Goal: Information Seeking & Learning: Learn about a topic

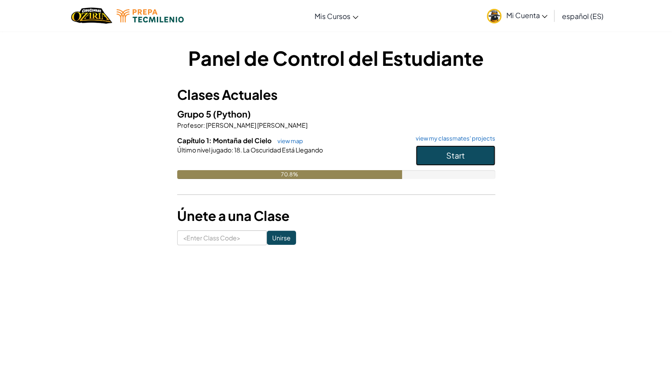
click at [459, 157] on span "Start" at bounding box center [455, 155] width 19 height 10
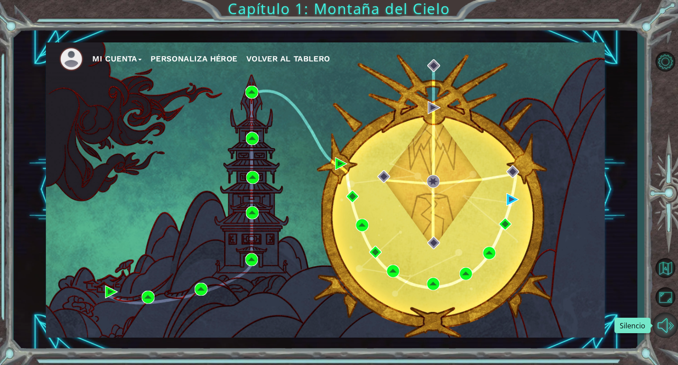
click at [665, 325] on button "Silencio" at bounding box center [666, 325] width 26 height 26
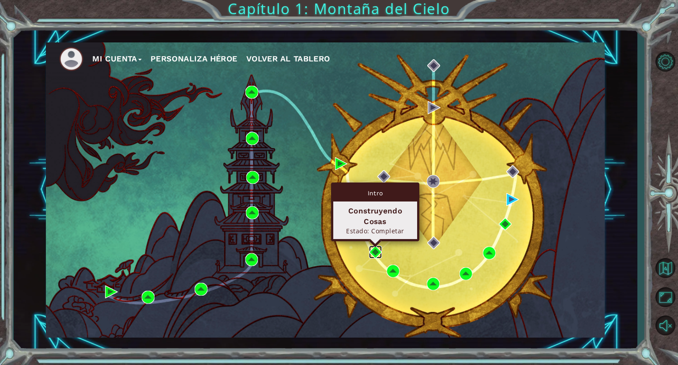
click at [373, 248] on img at bounding box center [375, 251] width 13 height 13
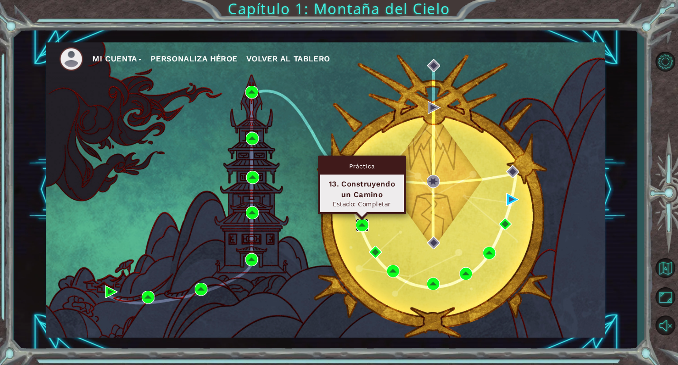
click at [358, 226] on img at bounding box center [362, 225] width 13 height 13
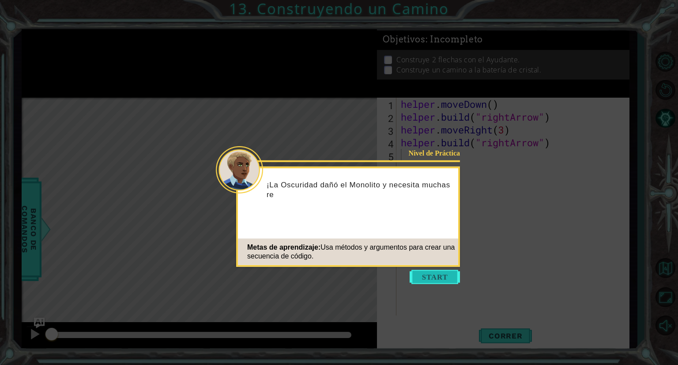
click at [441, 281] on button "Start" at bounding box center [435, 277] width 50 height 14
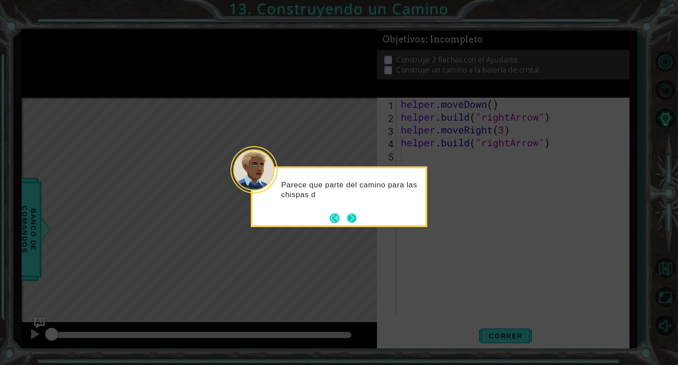
click at [356, 224] on footer at bounding box center [343, 217] width 27 height 13
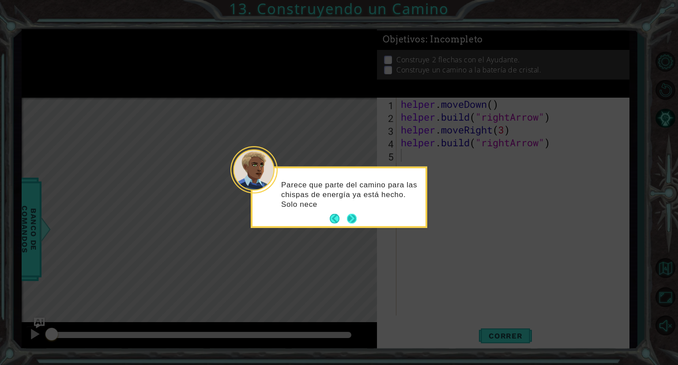
click at [351, 219] on button "Next" at bounding box center [352, 219] width 10 height 10
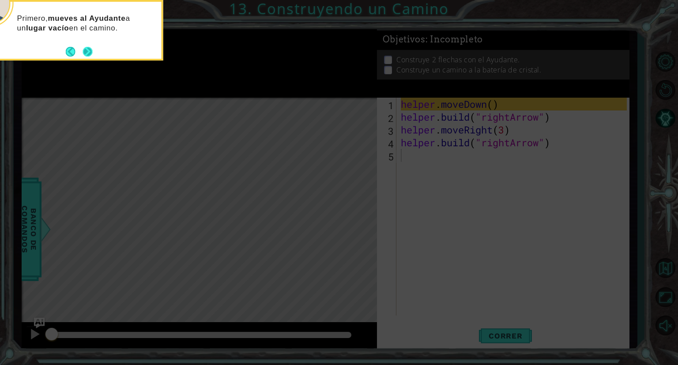
click at [85, 48] on button "Next" at bounding box center [88, 52] width 10 height 10
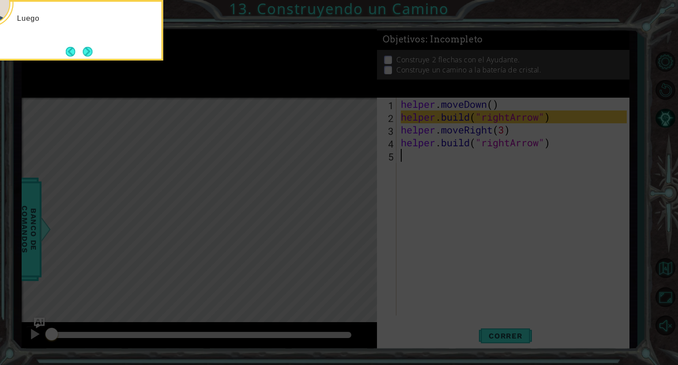
click at [85, 48] on button "Next" at bounding box center [88, 52] width 10 height 10
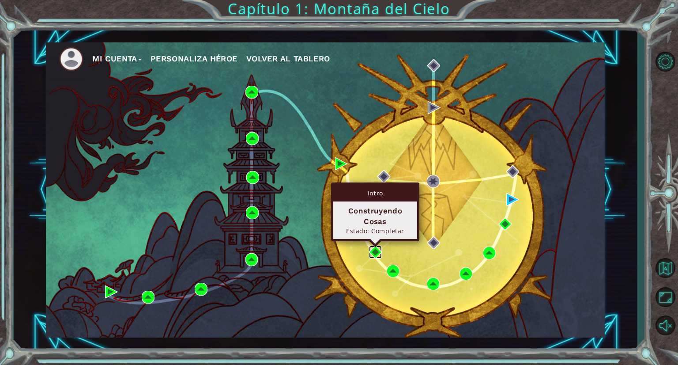
click at [374, 246] on img at bounding box center [375, 251] width 13 height 13
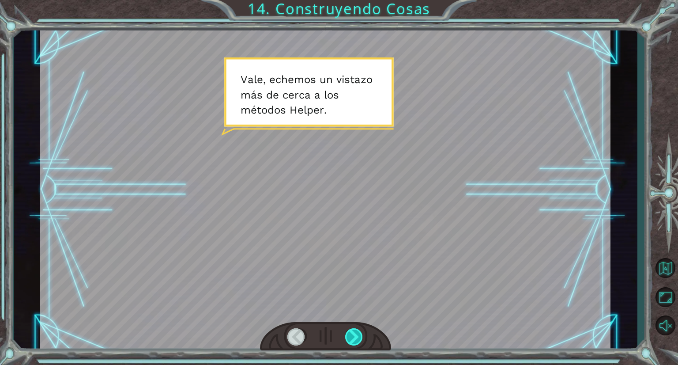
click at [353, 330] on div at bounding box center [354, 336] width 19 height 17
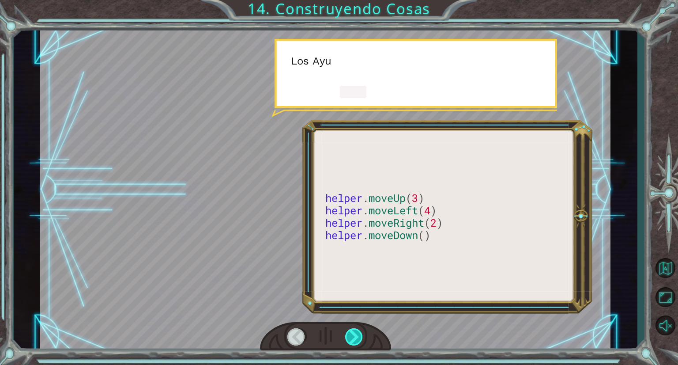
click at [353, 330] on div at bounding box center [354, 336] width 19 height 17
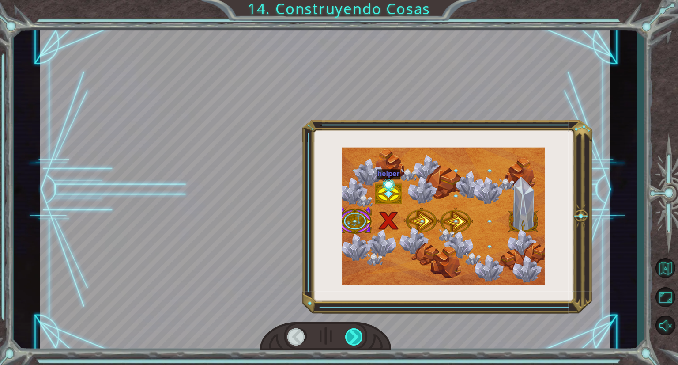
click at [353, 330] on div at bounding box center [354, 336] width 19 height 17
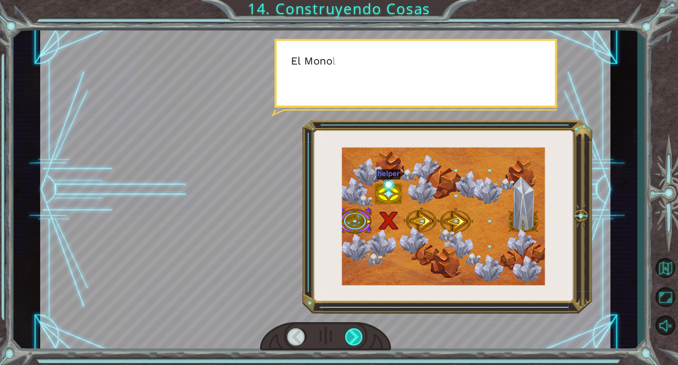
click at [353, 330] on div at bounding box center [354, 336] width 19 height 17
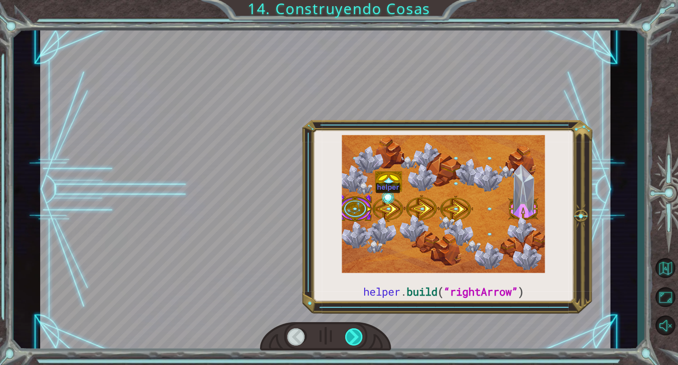
click at [353, 330] on div at bounding box center [354, 336] width 19 height 17
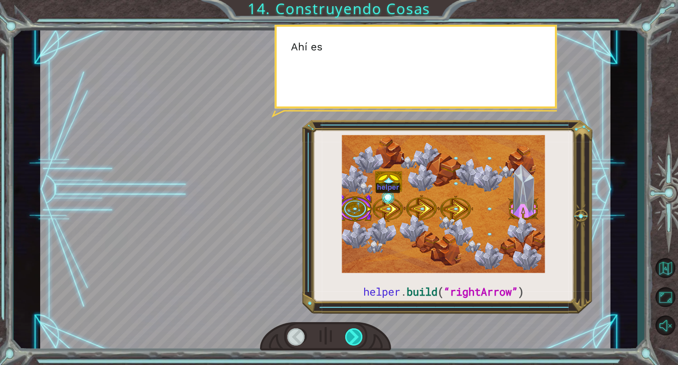
click at [353, 330] on div at bounding box center [354, 336] width 19 height 17
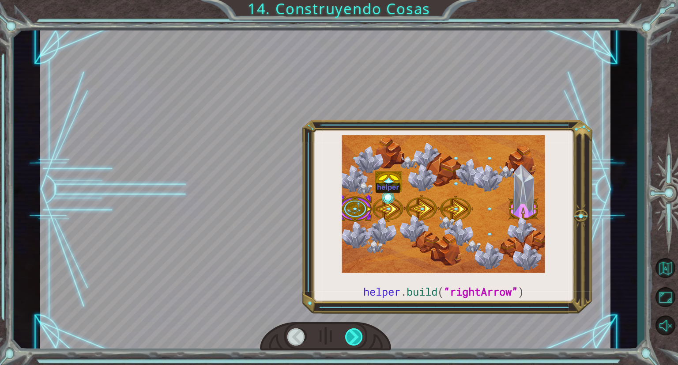
click at [353, 330] on div at bounding box center [354, 336] width 19 height 17
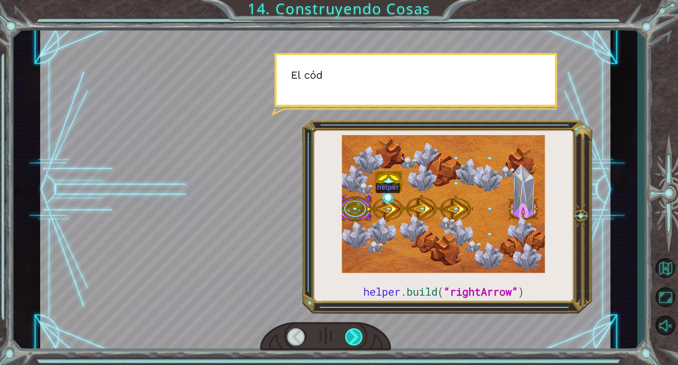
click at [353, 330] on div at bounding box center [354, 336] width 19 height 17
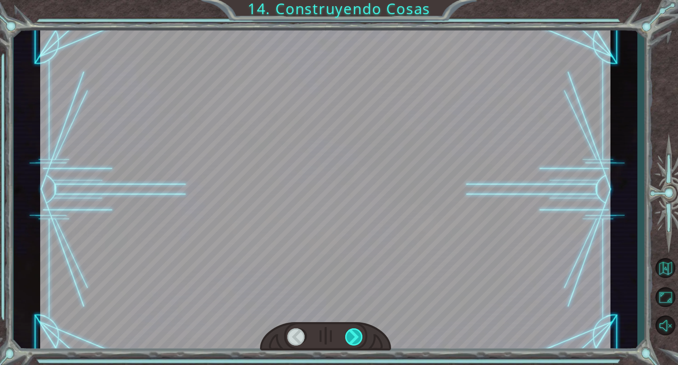
click at [353, 330] on div at bounding box center [354, 336] width 19 height 17
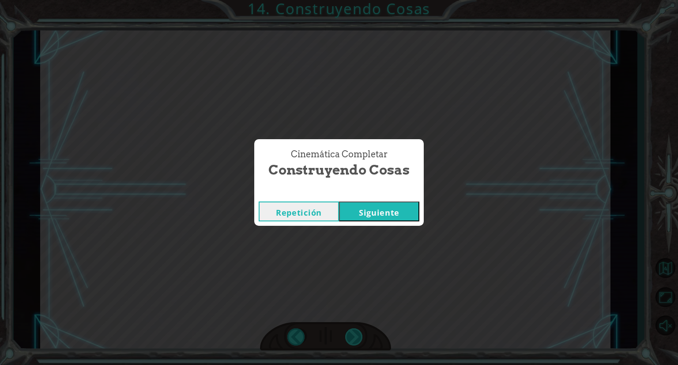
click at [351, 0] on div "helper . build ( “rightArrow” ) V a l e , e c h e m o s u n v i s t a z o m á s…" at bounding box center [339, 0] width 678 height 0
click at [362, 214] on button "Siguiente" at bounding box center [379, 211] width 80 height 20
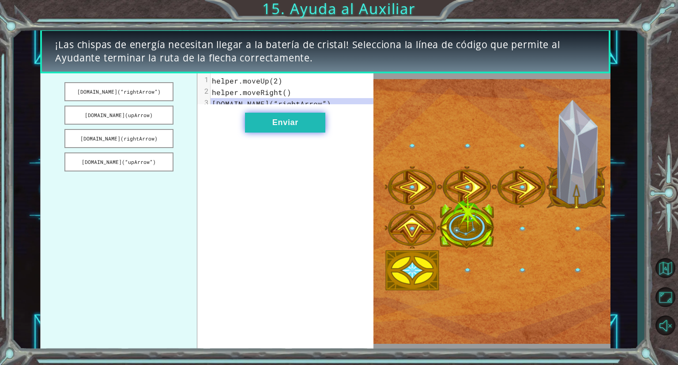
click at [292, 125] on button "Enviar" at bounding box center [285, 123] width 80 height 20
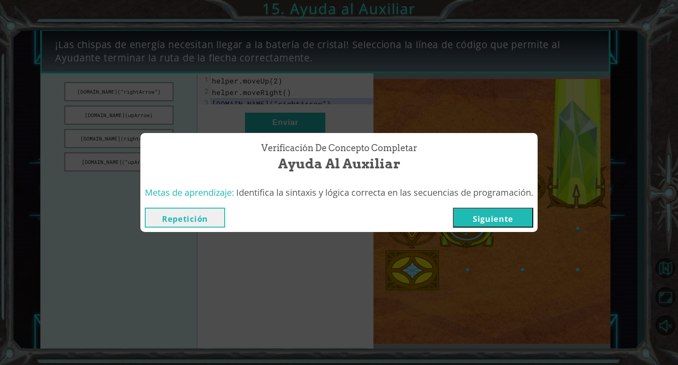
click at [503, 221] on button "Siguiente" at bounding box center [493, 218] width 80 height 20
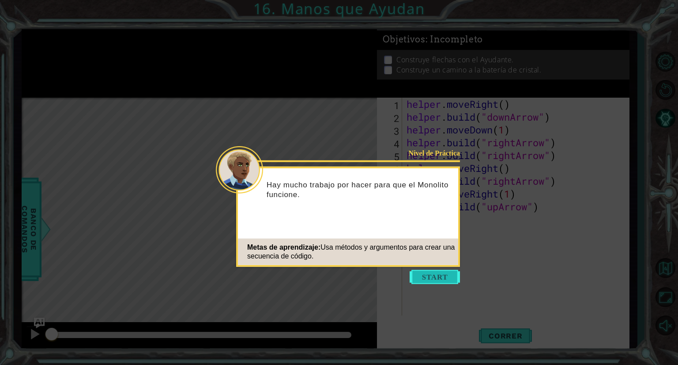
click at [450, 276] on button "Start" at bounding box center [435, 277] width 50 height 14
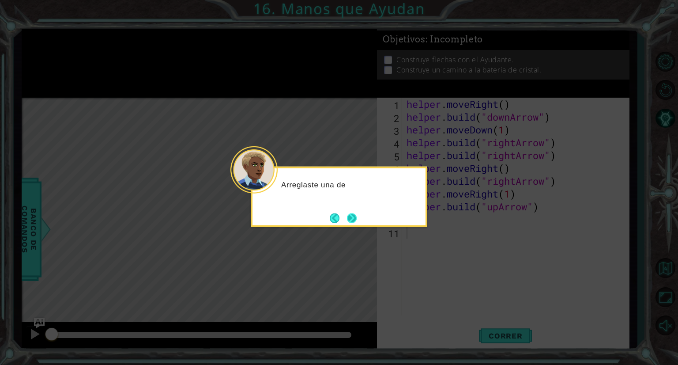
click at [351, 218] on button "Next" at bounding box center [352, 218] width 10 height 10
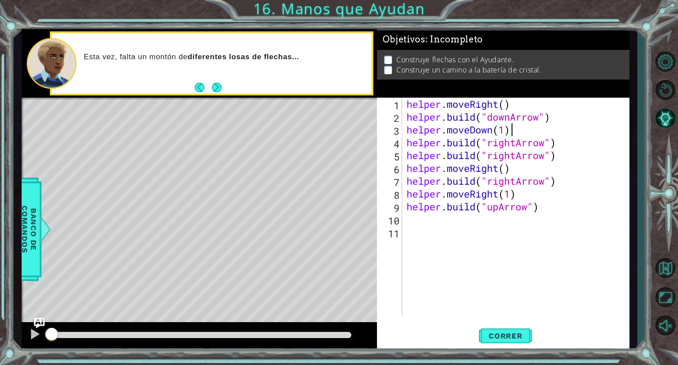
click at [516, 126] on div "helper . moveRight ( ) helper . build ( "downArrow" ) helper . moveDown ( 1 ) h…" at bounding box center [518, 219] width 226 height 243
type textarea "helper.moveDown(1)"
click at [498, 336] on span "Correr" at bounding box center [506, 335] width 52 height 9
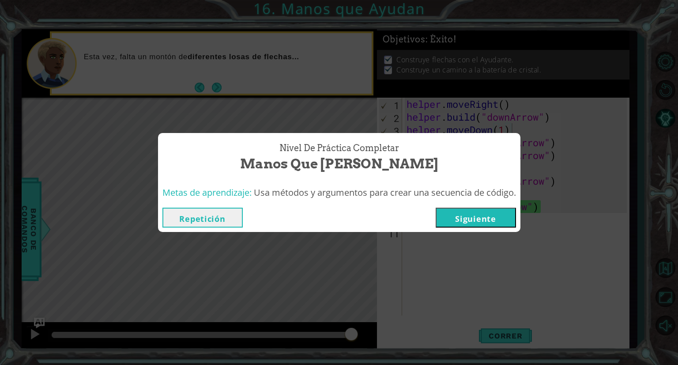
click at [224, 214] on button "Repetición" at bounding box center [202, 218] width 80 height 20
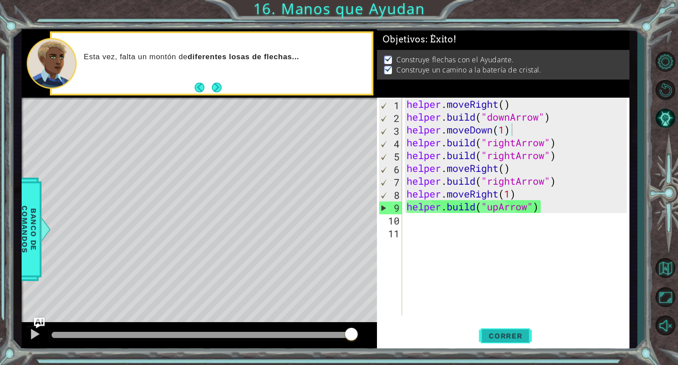
click at [494, 342] on button "Correr" at bounding box center [505, 335] width 53 height 25
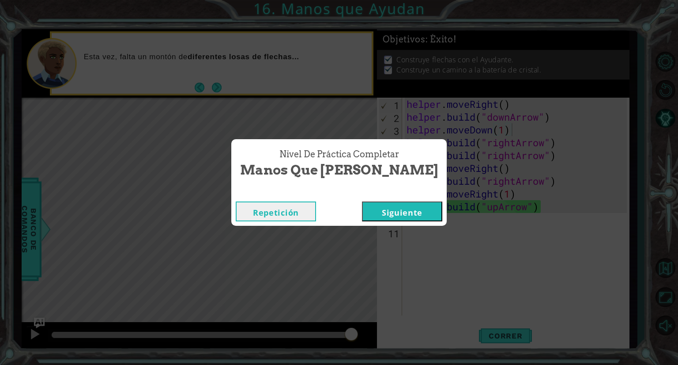
click at [396, 206] on button "Siguiente" at bounding box center [402, 211] width 80 height 20
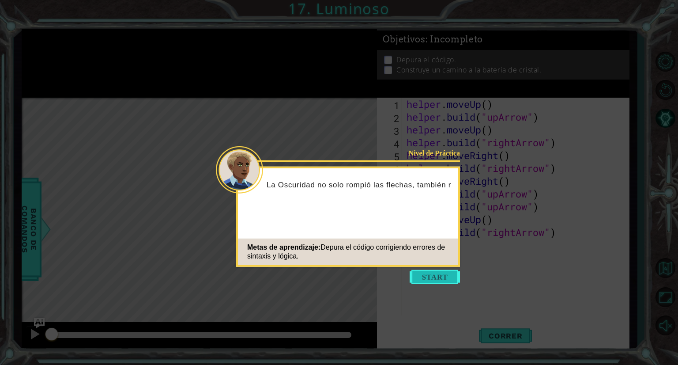
click at [426, 270] on button "Start" at bounding box center [435, 277] width 50 height 14
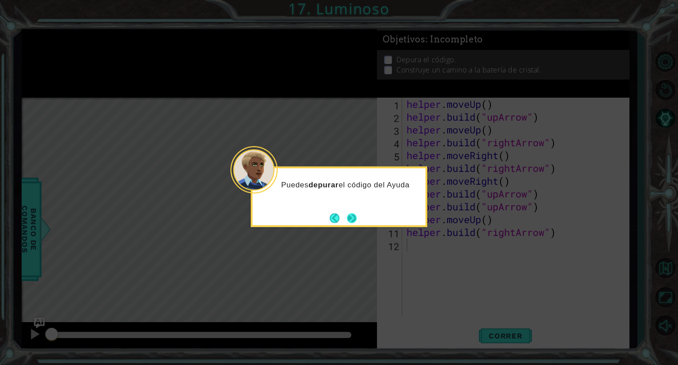
click at [351, 213] on button "Next" at bounding box center [352, 218] width 10 height 10
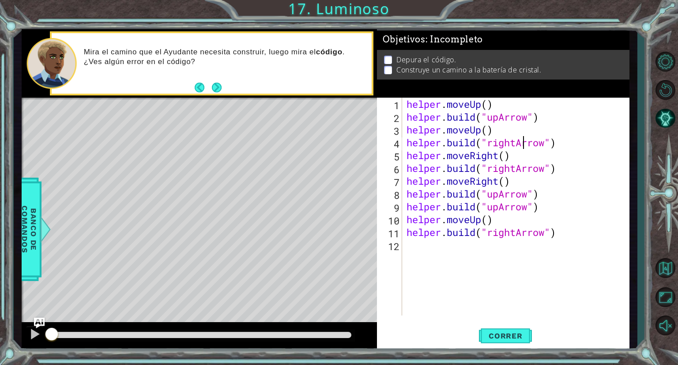
click at [524, 143] on div "helper . moveUp ( ) helper . build ( "upArrow" ) helper . moveUp ( ) helper . b…" at bounding box center [518, 219] width 226 height 243
type textarea "[DOMAIN_NAME]("rightArrow")"
click at [509, 167] on div "helper . moveUp ( ) helper . build ( "upArrow" ) helper . moveUp ( ) helper . b…" at bounding box center [518, 219] width 226 height 243
click at [491, 340] on span "Correr" at bounding box center [506, 335] width 52 height 9
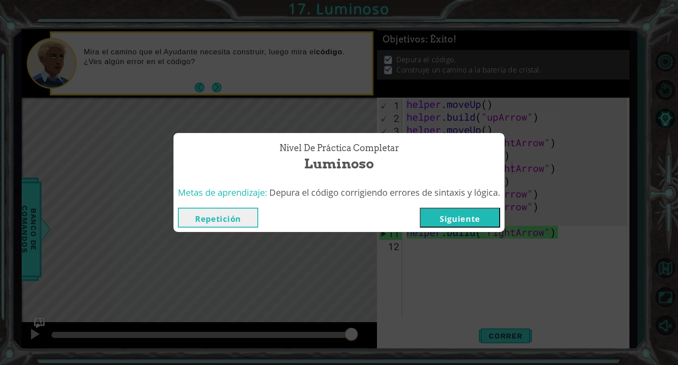
click at [453, 221] on button "Siguiente" at bounding box center [460, 218] width 80 height 20
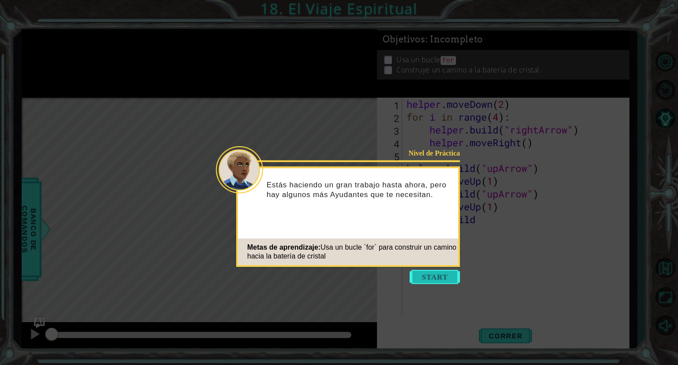
click at [425, 278] on button "Start" at bounding box center [435, 277] width 50 height 14
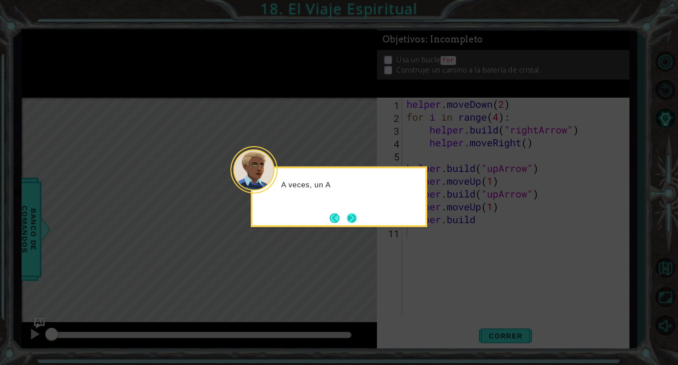
click at [352, 214] on button "Next" at bounding box center [352, 218] width 10 height 10
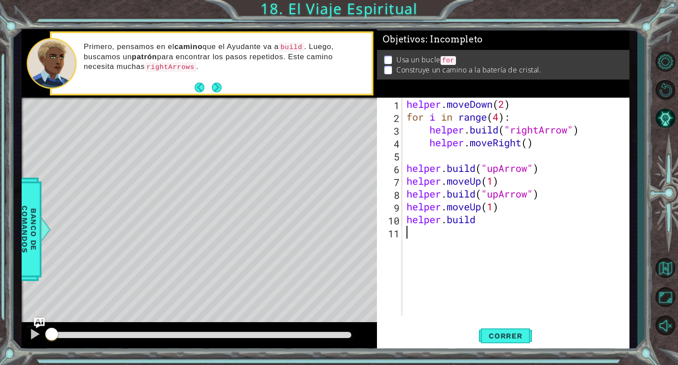
click at [506, 185] on div "helper . moveDown ( 2 ) for i in range ( 4 ) : helper . build ( "rightArrow" ) …" at bounding box center [518, 219] width 226 height 243
type textarea "helper.moveUp(1)"
click at [510, 338] on span "Correr" at bounding box center [506, 335] width 52 height 9
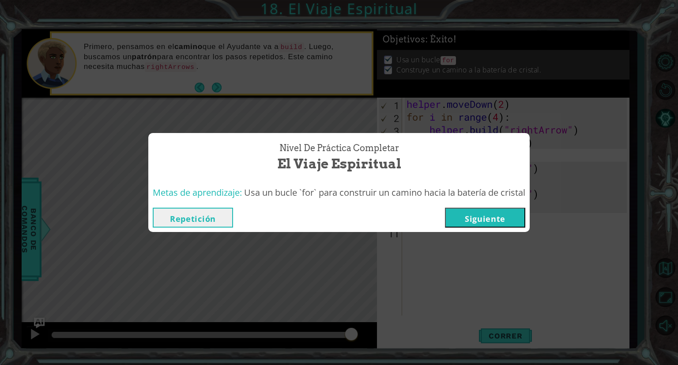
click at [460, 212] on button "Siguiente" at bounding box center [485, 218] width 80 height 20
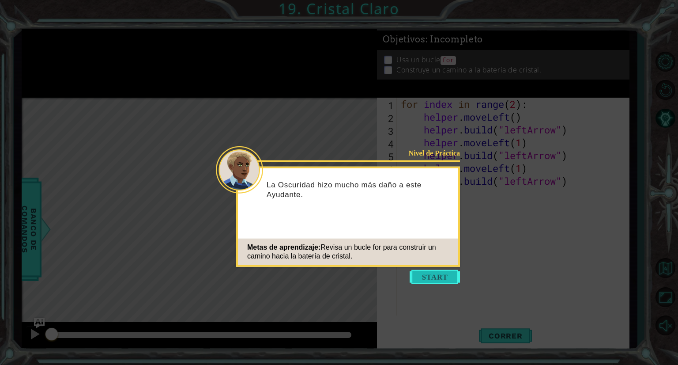
click at [420, 273] on button "Start" at bounding box center [435, 277] width 50 height 14
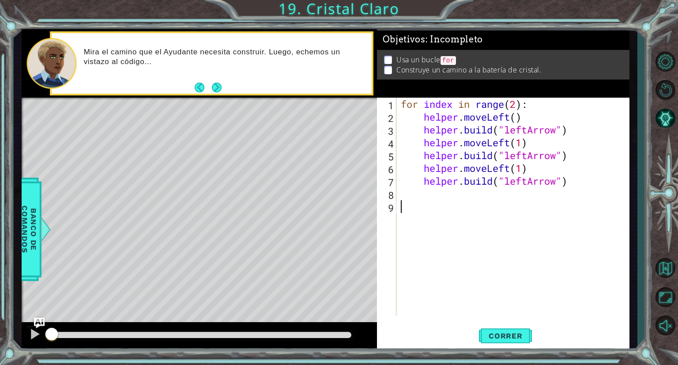
click at [533, 142] on div "for index in range ( 2 ) : helper . moveLeft ( ) helper . build ( "leftArrow" )…" at bounding box center [515, 219] width 232 height 243
type textarea "helper.moveLeft(1)"
click at [528, 169] on div "for index in range ( 2 ) : helper . moveLeft ( ) helper . build ( "leftArrow" )…" at bounding box center [515, 219] width 232 height 243
click at [505, 332] on span "Correr" at bounding box center [506, 335] width 52 height 9
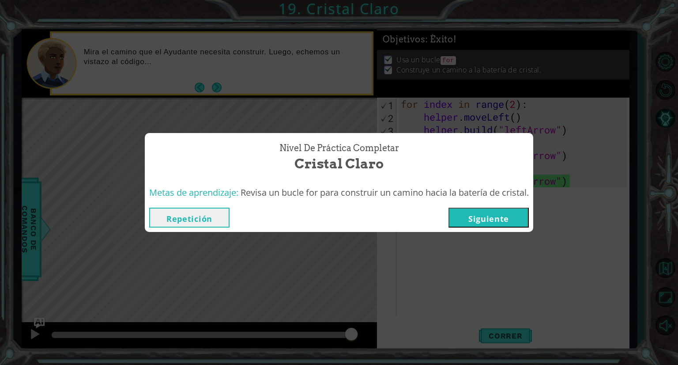
click at [466, 215] on button "Siguiente" at bounding box center [489, 218] width 80 height 20
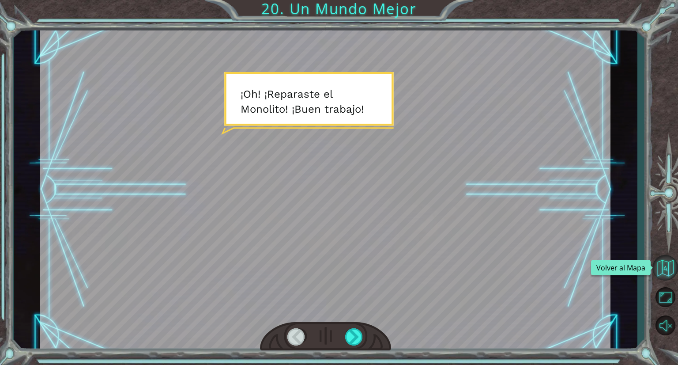
click at [661, 262] on button "Volver al Mapa" at bounding box center [666, 268] width 26 height 26
